Goal: Information Seeking & Learning: Compare options

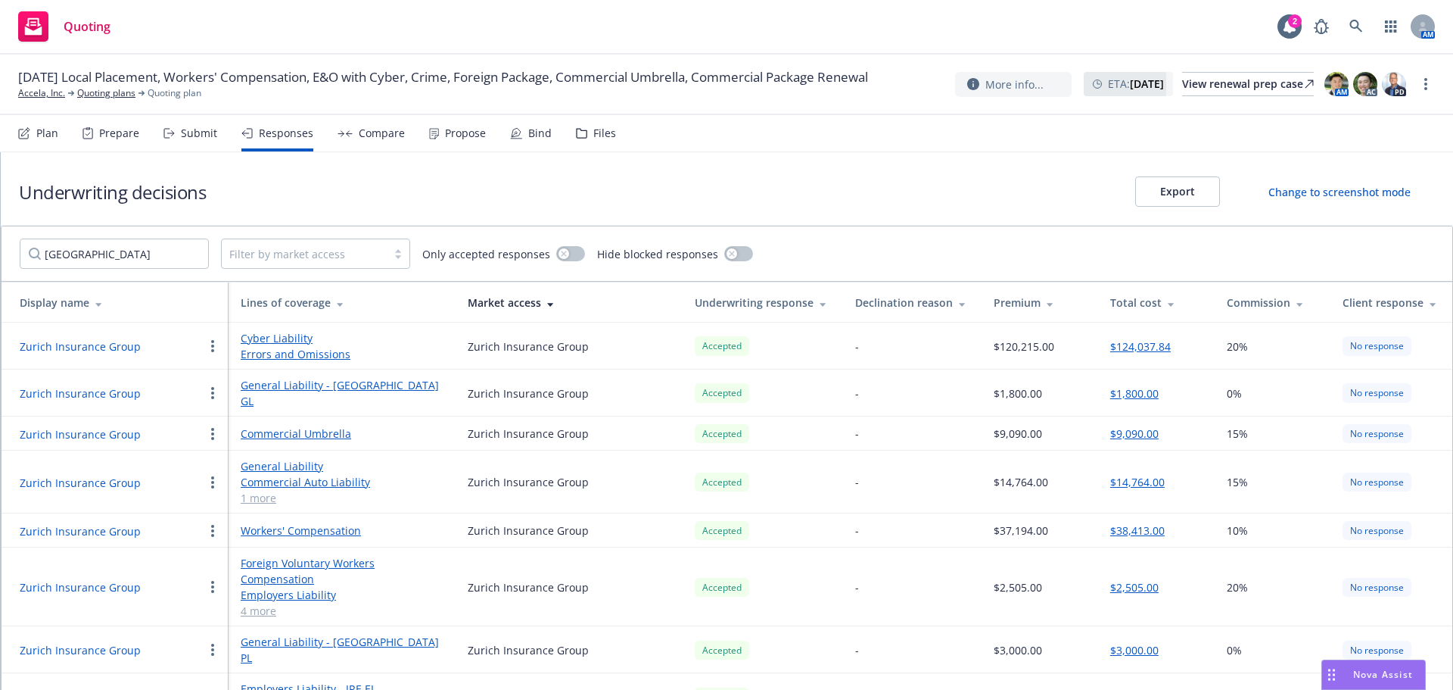
scroll to position [69, 0]
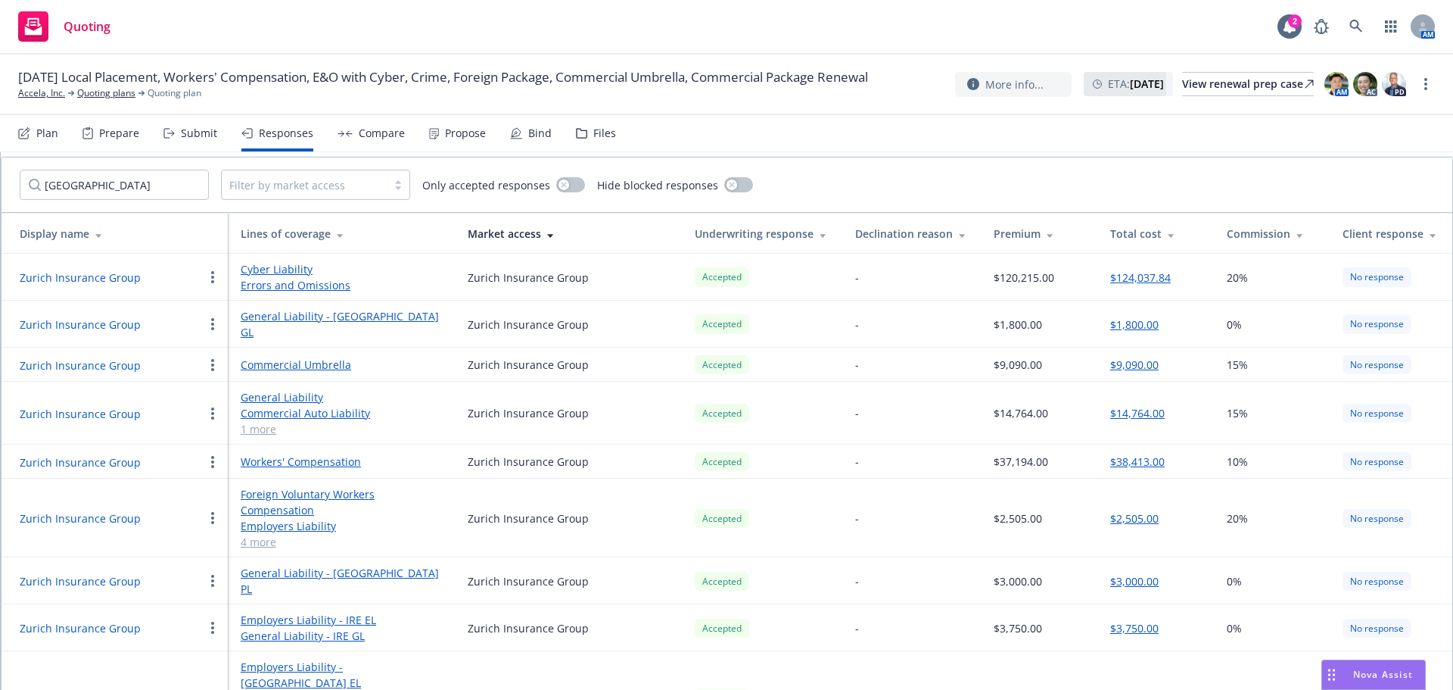
click at [267, 421] on link "1 more" at bounding box center [342, 429] width 203 height 16
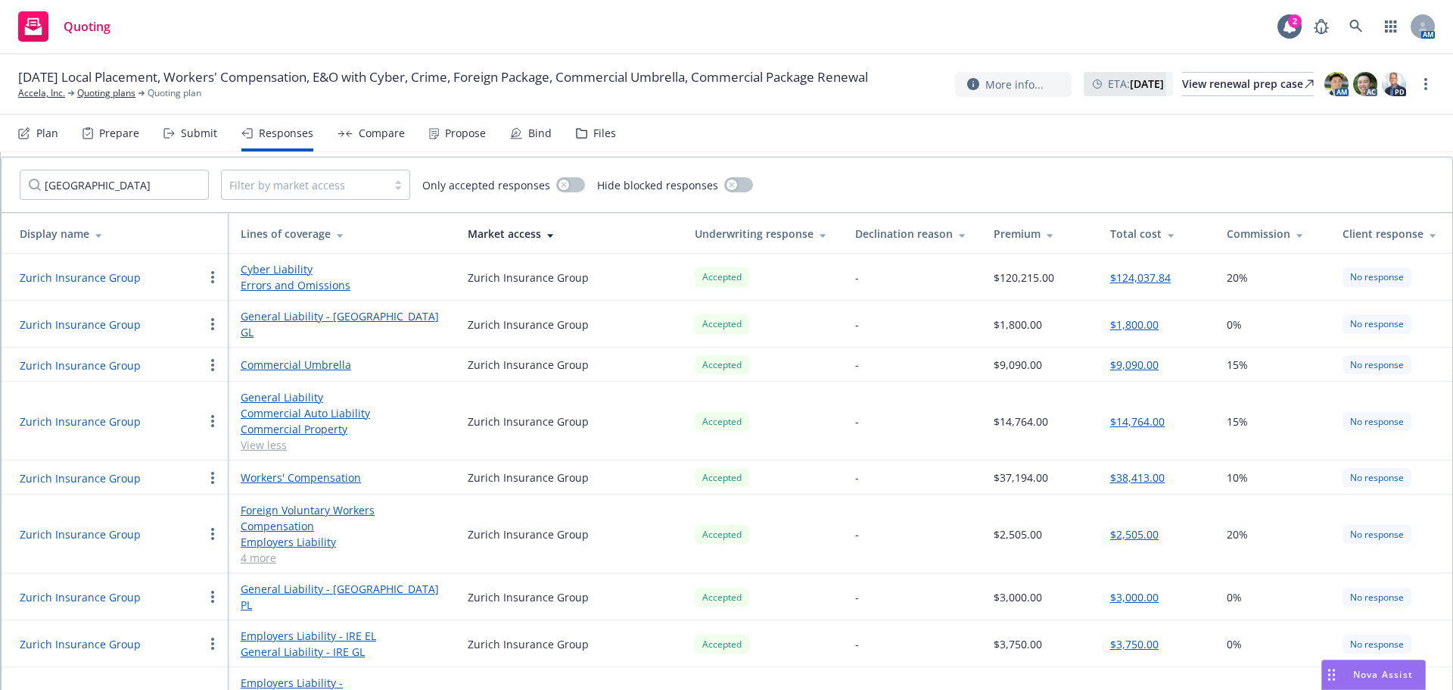
click at [126, 413] on button "Zurich Insurance Group" at bounding box center [80, 421] width 121 height 16
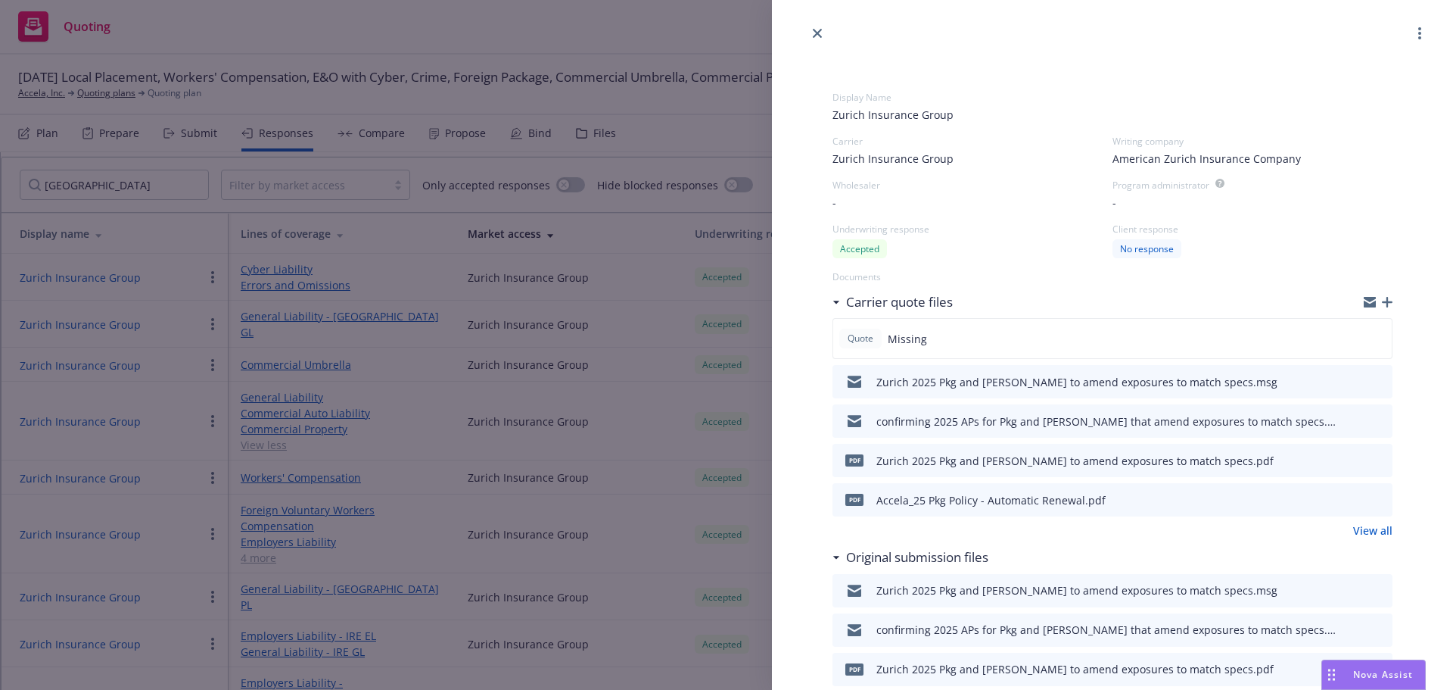
drag, startPoint x: 1370, startPoint y: 497, endPoint x: 1023, endPoint y: 539, distance: 349.2
click at [1372, 497] on icon "preview file" at bounding box center [1379, 499] width 14 height 11
click at [1364, 304] on icon "button" at bounding box center [1370, 303] width 12 height 7
drag, startPoint x: 816, startPoint y: 35, endPoint x: 565, endPoint y: 2, distance: 252.7
click at [816, 35] on icon "close" at bounding box center [817, 33] width 9 height 9
